Goal: Task Accomplishment & Management: Use online tool/utility

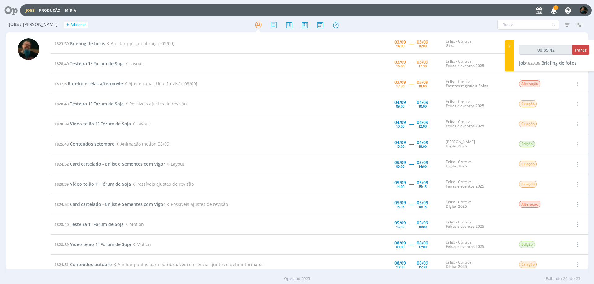
click at [554, 10] on icon "button" at bounding box center [554, 10] width 11 height 11
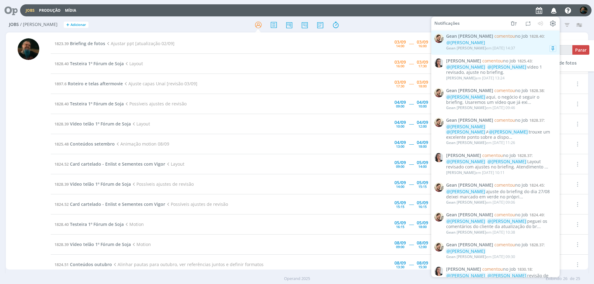
click at [529, 49] on div "Gean [PERSON_NAME] em [DATE] 14:37" at bounding box center [501, 48] width 110 height 6
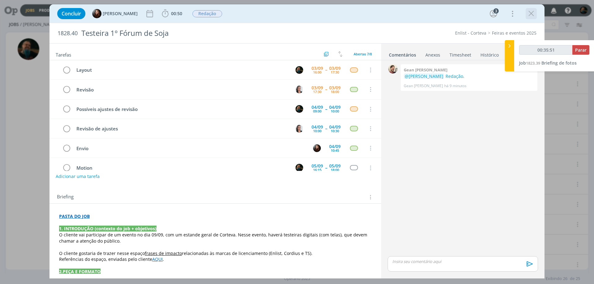
click at [533, 15] on icon "dialog" at bounding box center [531, 13] width 9 height 9
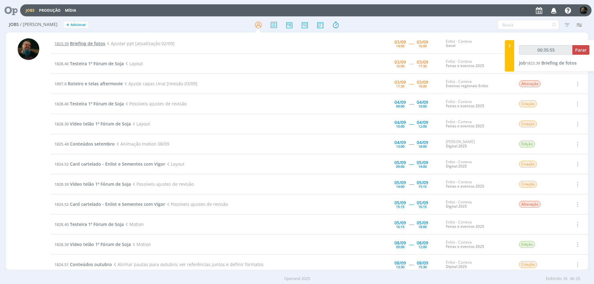
click at [76, 44] on span "Briefing de fotos" at bounding box center [87, 44] width 35 height 6
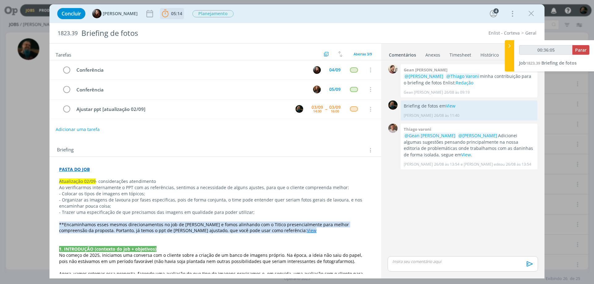
click at [175, 14] on span "05:14" at bounding box center [176, 14] width 11 height 6
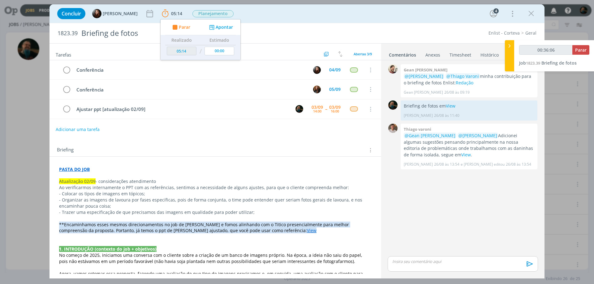
click at [273, 14] on div "Concluir [PERSON_NAME] 05:14 Parar Apontar Data * [DATE] Horas * 00:00 Tarefa S…" at bounding box center [297, 13] width 486 height 15
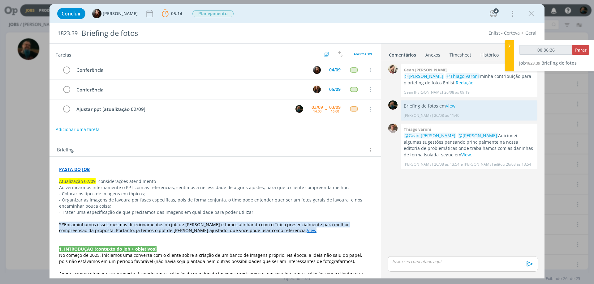
click at [307, 231] on link "View" at bounding box center [312, 231] width 10 height 6
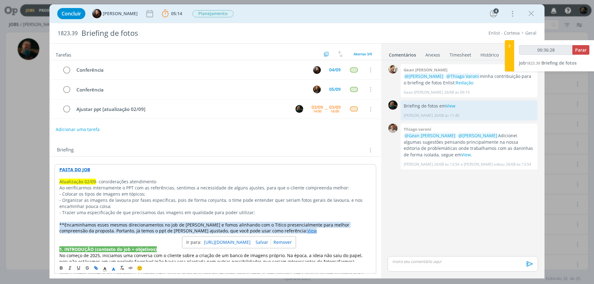
click at [250, 243] on link "[URL][DOMAIN_NAME]" at bounding box center [227, 243] width 47 height 8
click at [154, 211] on p "- Trazer uma especificação de que precisamos das imagens em qualidade para pode…" at bounding box center [215, 213] width 312 height 6
click at [180, 224] on span "**Encaminhamos esses mesmos direcionamentos no job de [PERSON_NAME] e fomos ali…" at bounding box center [204, 228] width 291 height 12
click at [144, 224] on span "**Encaminhamos esses mesmos direcionamentos no job de [PERSON_NAME] e fomos ali…" at bounding box center [204, 228] width 291 height 12
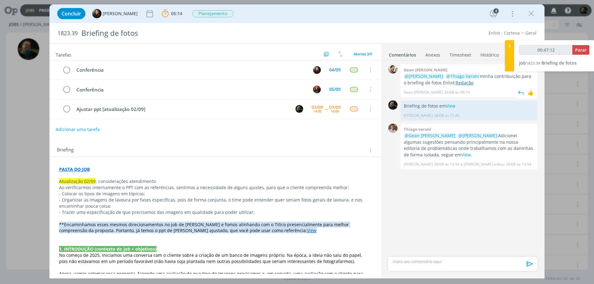
click at [456, 82] on link "Redação" at bounding box center [465, 83] width 18 height 6
type input "01:16:28"
